Goal: Transaction & Acquisition: Purchase product/service

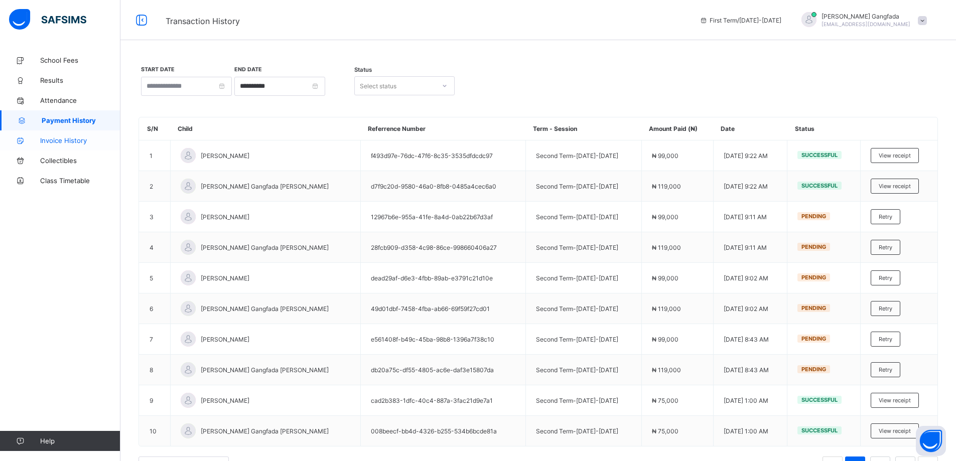
click at [71, 142] on span "Invoice History" at bounding box center [80, 141] width 80 height 8
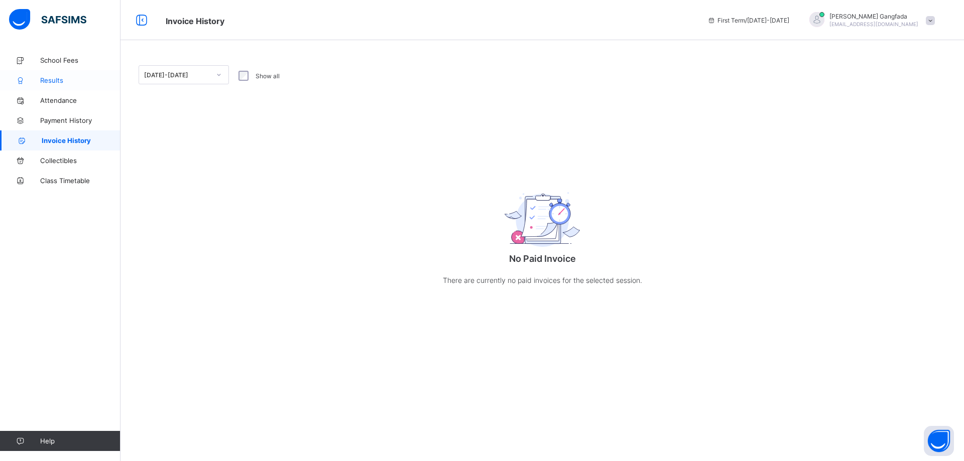
click at [60, 80] on span "Results" at bounding box center [80, 80] width 80 height 8
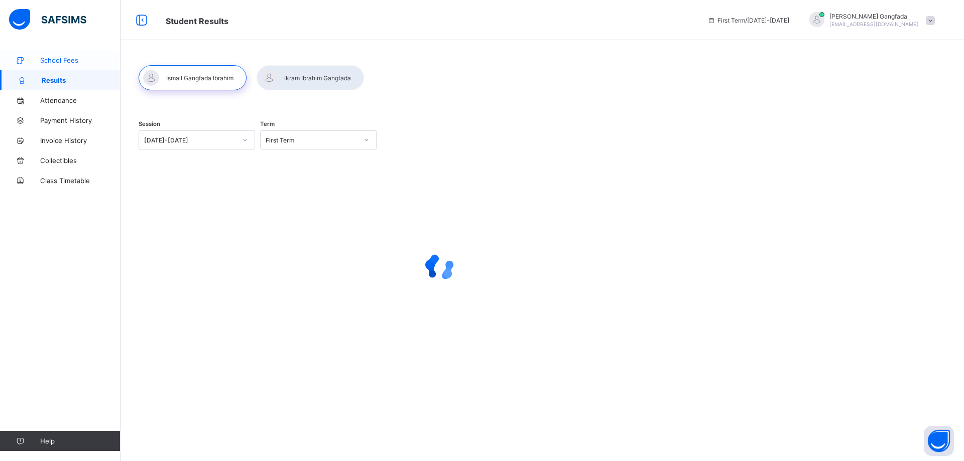
click at [60, 60] on span "School Fees" at bounding box center [80, 60] width 80 height 8
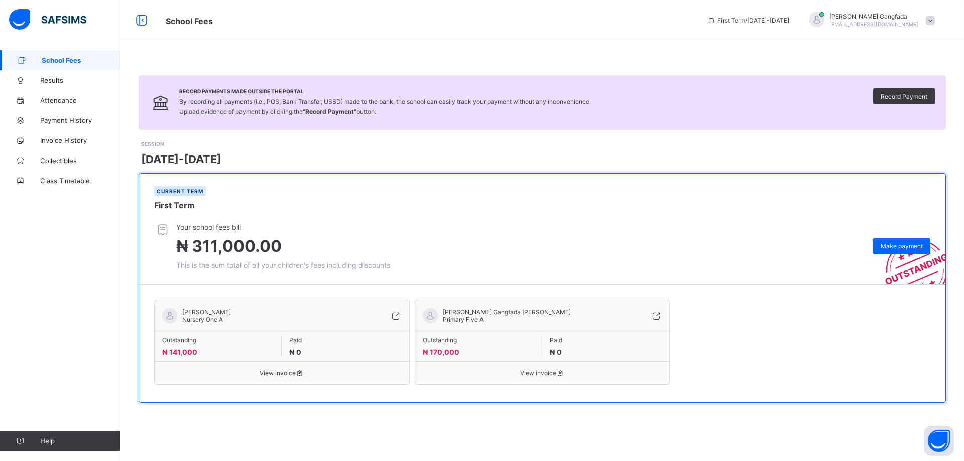
drag, startPoint x: 279, startPoint y: 374, endPoint x: 334, endPoint y: 420, distance: 71.3
click at [334, 420] on div "Record Payments Made Outside the Portal By recording all payments (i.e., POS, B…" at bounding box center [541, 239] width 843 height 378
click at [282, 373] on span "View invoice" at bounding box center [281, 373] width 239 height 8
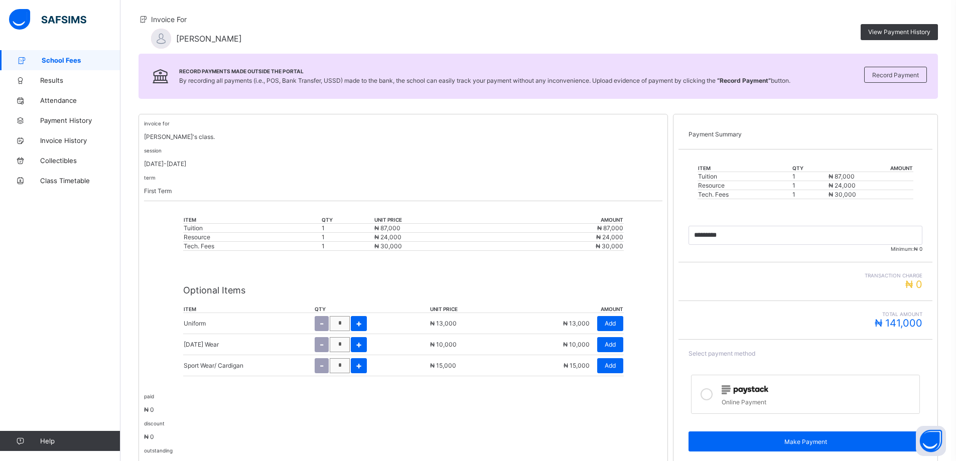
scroll to position [136, 0]
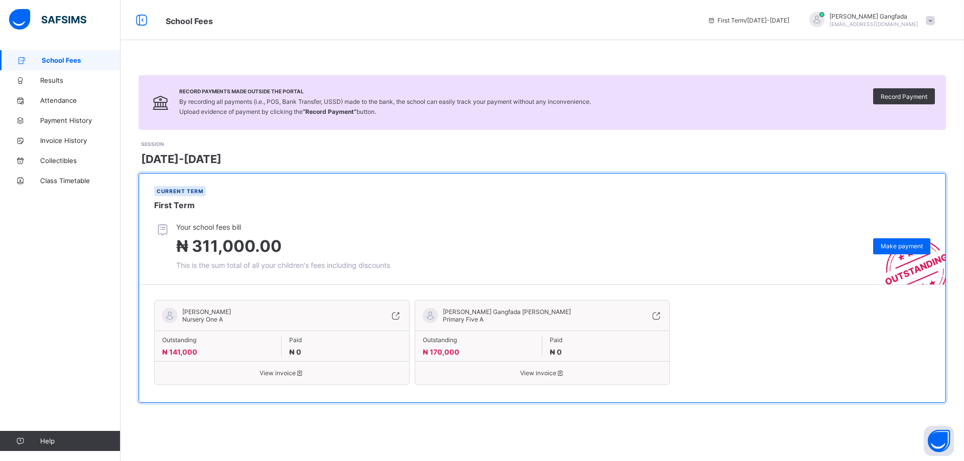
click at [542, 374] on span "View invoice" at bounding box center [542, 373] width 239 height 8
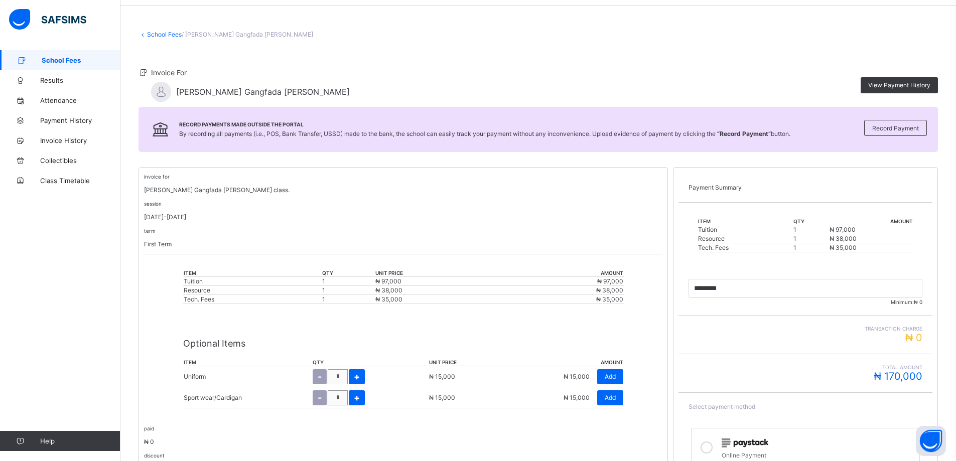
scroll to position [50, 0]
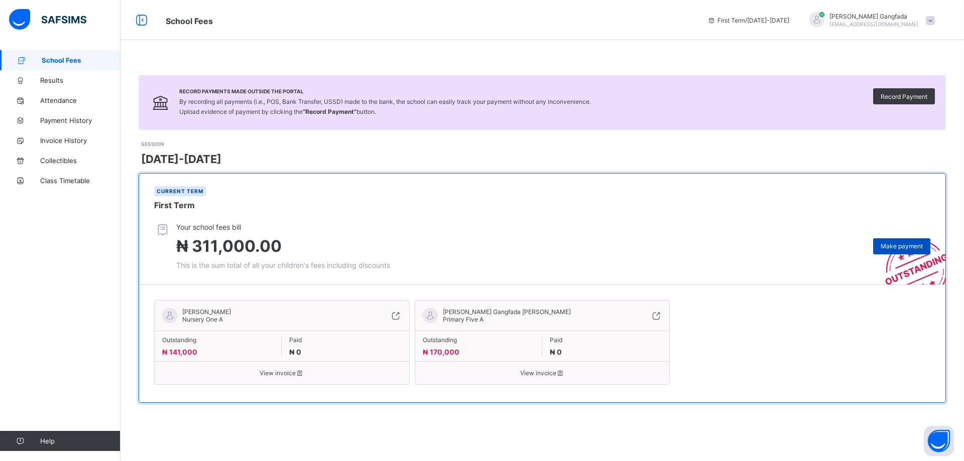
click at [898, 248] on span "Make payment" at bounding box center [901, 246] width 42 height 8
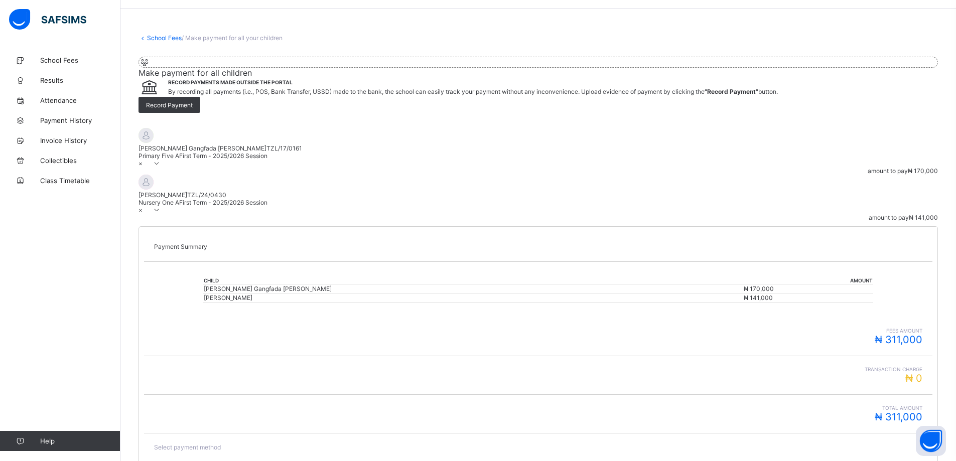
scroll to position [112, 0]
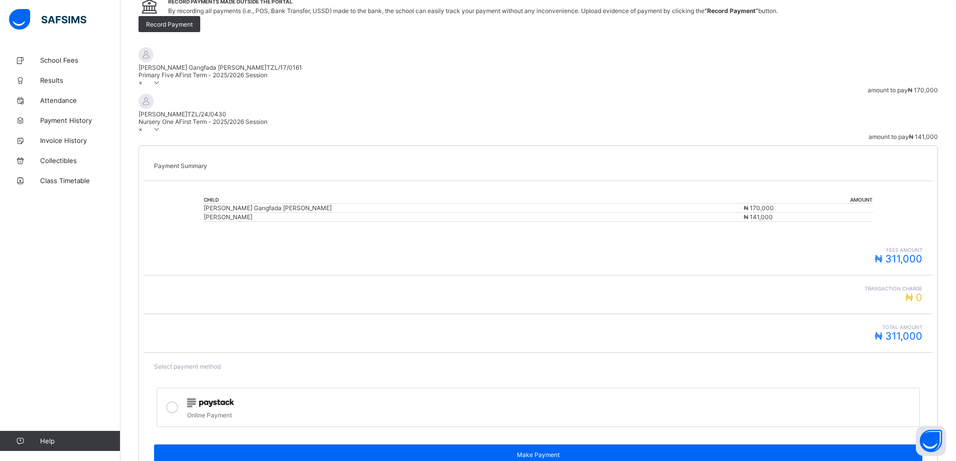
click at [178, 402] on icon at bounding box center [172, 408] width 12 height 12
click at [161, 86] on icon at bounding box center [157, 83] width 9 height 8
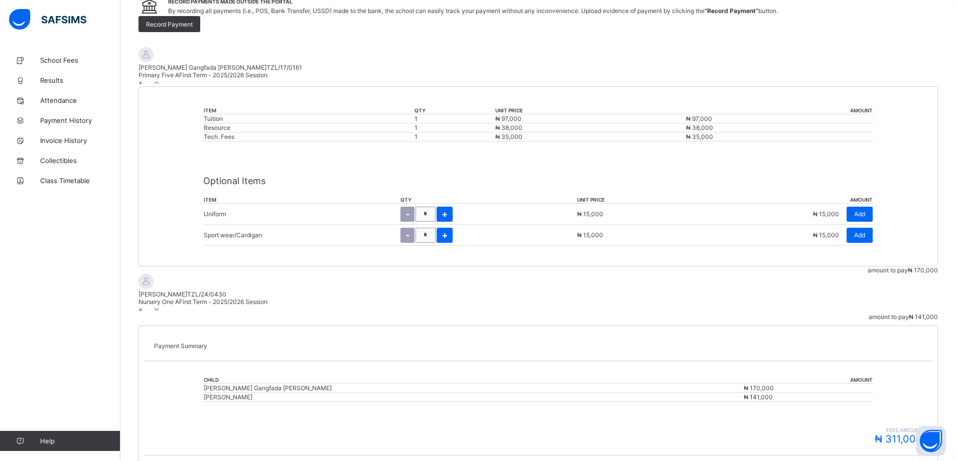
click at [161, 86] on icon at bounding box center [157, 83] width 9 height 8
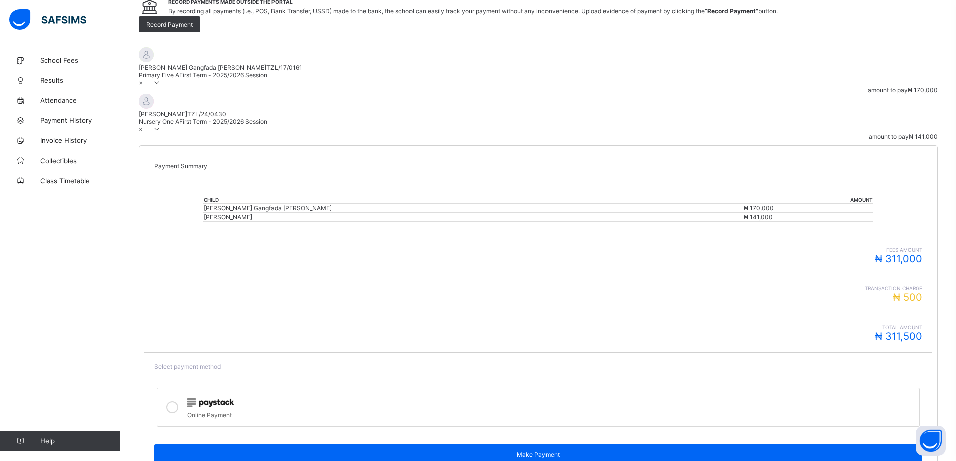
click at [161, 133] on icon at bounding box center [157, 129] width 9 height 8
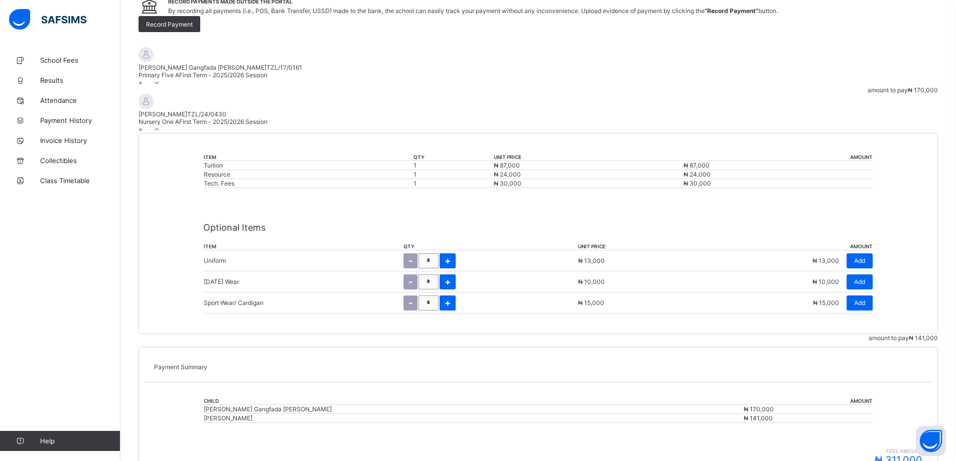
click at [161, 133] on icon at bounding box center [157, 129] width 9 height 8
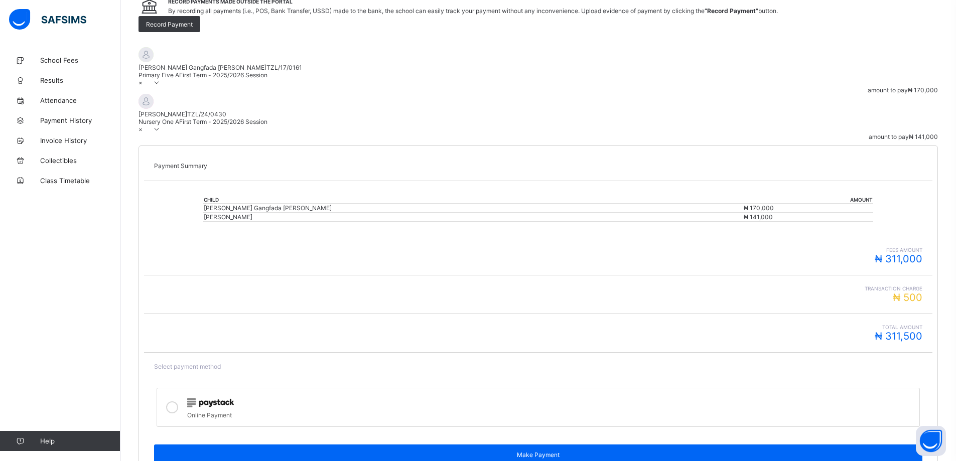
click at [161, 86] on icon at bounding box center [157, 83] width 9 height 8
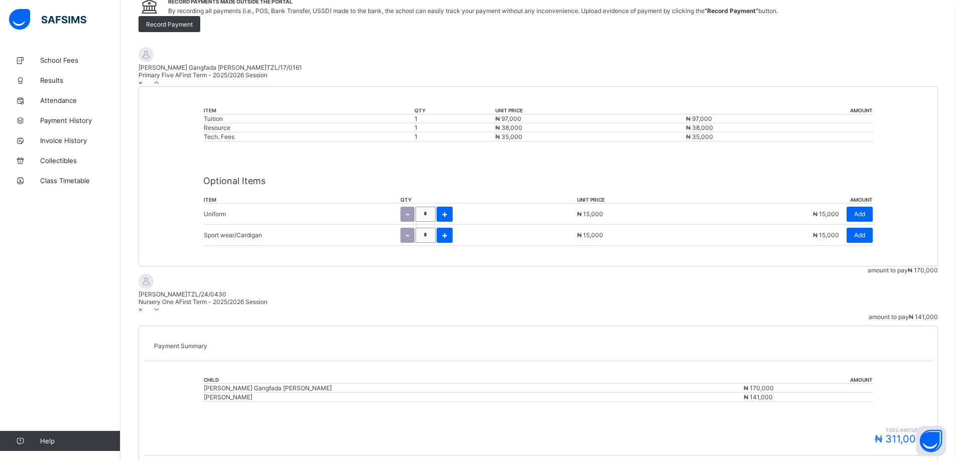
click at [161, 313] on icon at bounding box center [157, 310] width 9 height 8
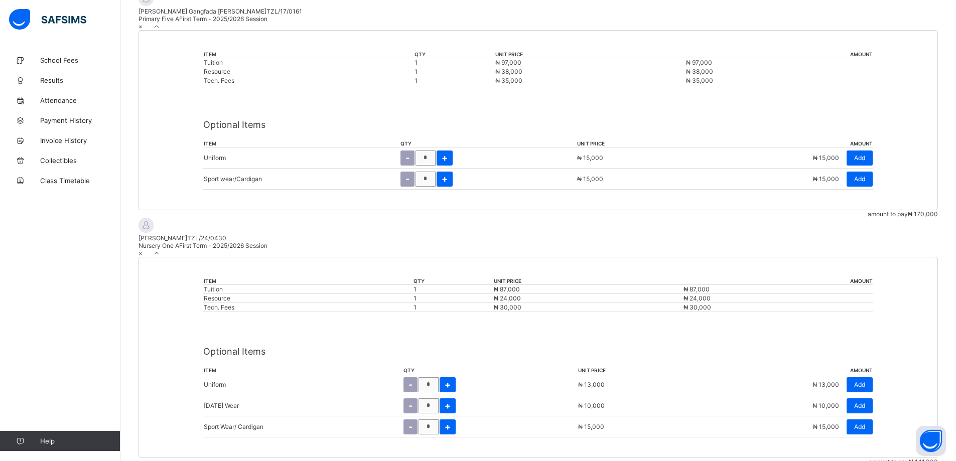
scroll to position [263, 0]
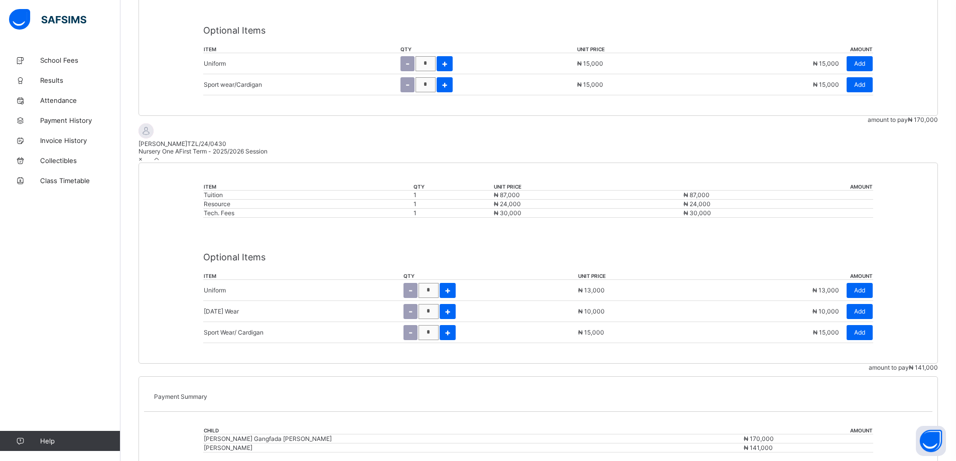
click at [161, 163] on icon at bounding box center [157, 159] width 9 height 8
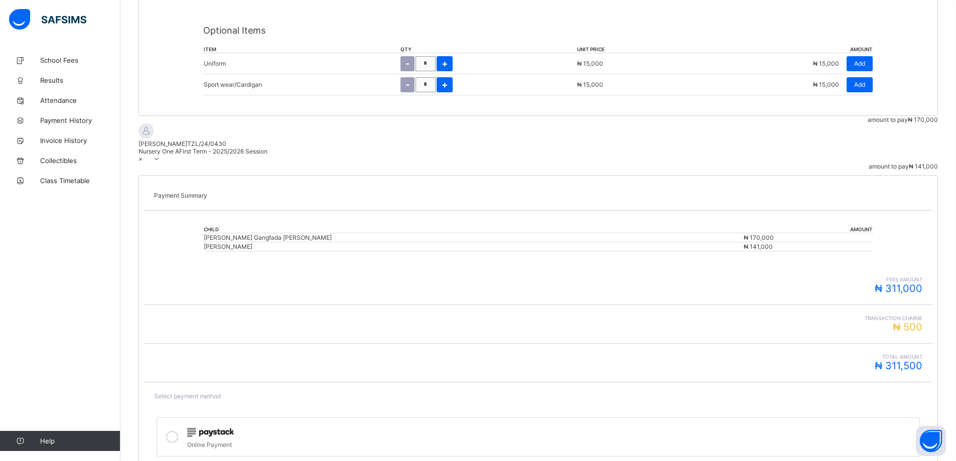
scroll to position [112, 0]
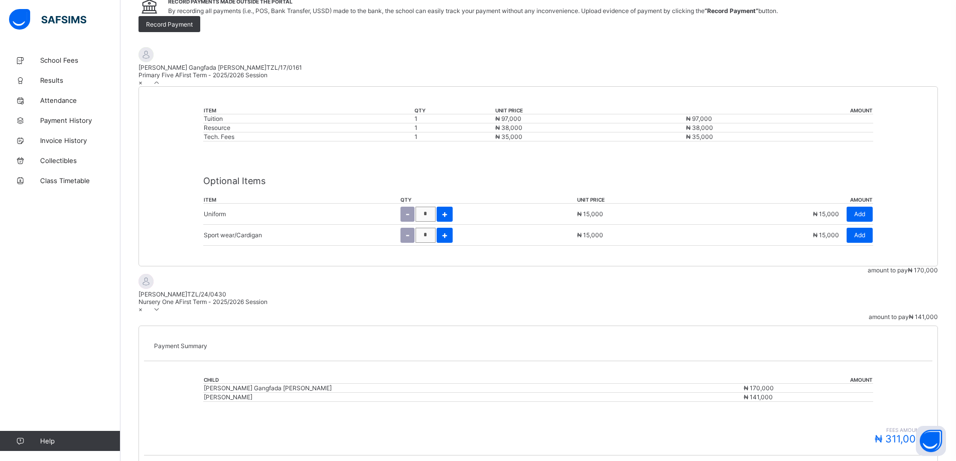
click at [161, 86] on icon at bounding box center [157, 83] width 9 height 8
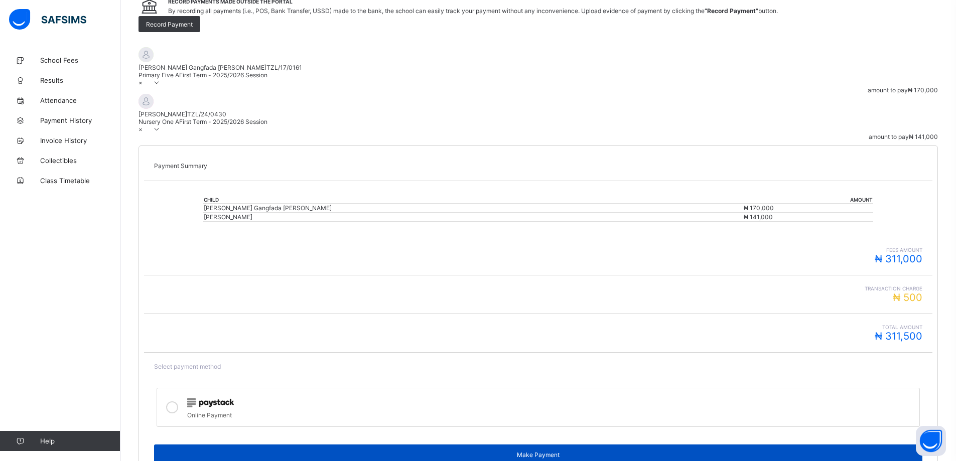
click at [780, 451] on span "Make Payment" at bounding box center [538, 455] width 753 height 8
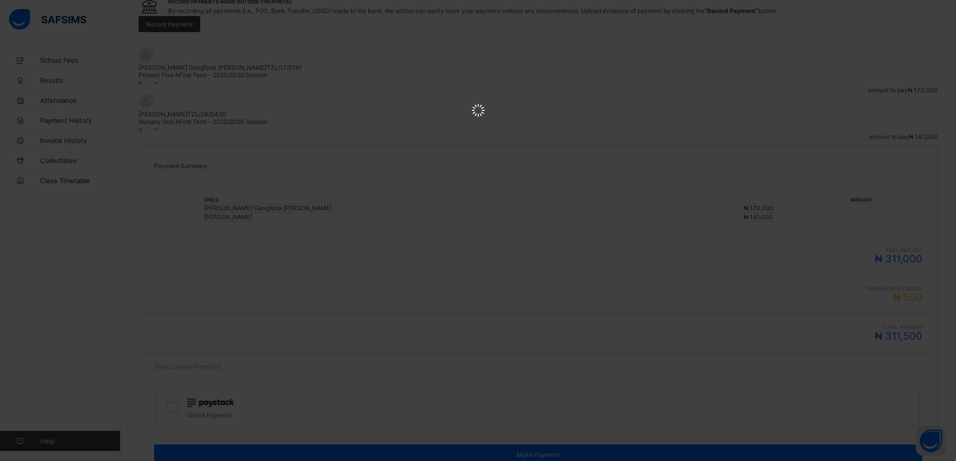
scroll to position [0, 0]
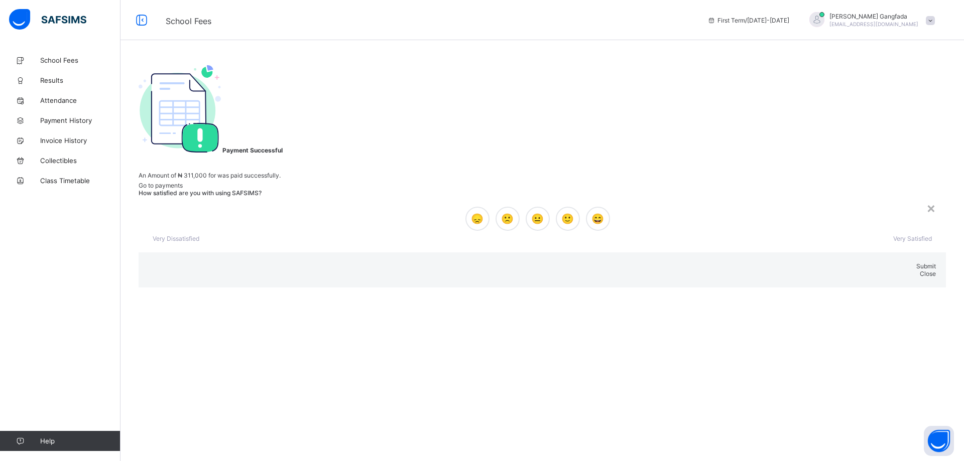
click at [893, 242] on span "Very Satisfied" at bounding box center [912, 239] width 39 height 8
click at [591, 225] on span "😄" at bounding box center [597, 219] width 13 height 12
click at [916, 270] on span "Submit" at bounding box center [926, 267] width 20 height 8
